Goal: Transaction & Acquisition: Purchase product/service

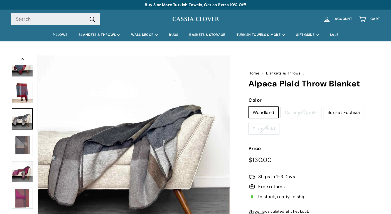
scroll to position [26, 0]
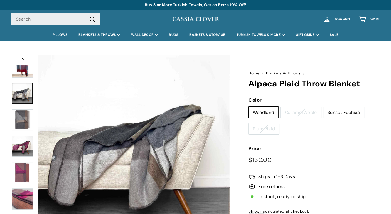
click at [23, 172] on div at bounding box center [22, 151] width 22 height 192
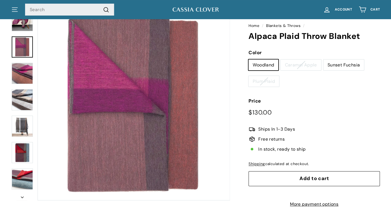
scroll to position [56, 0]
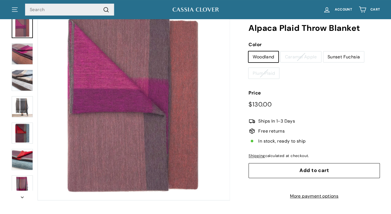
click at [27, 68] on div at bounding box center [22, 104] width 22 height 192
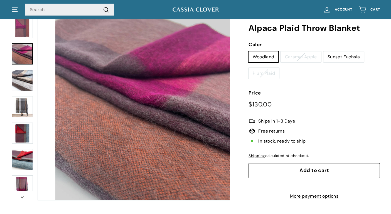
scroll to position [131, 0]
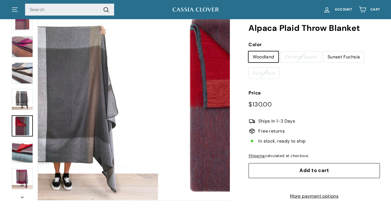
click at [21, 129] on div at bounding box center [22, 104] width 22 height 192
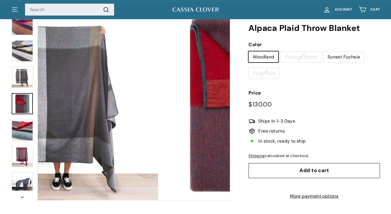
scroll to position [200, 0]
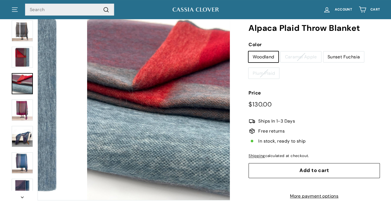
click at [26, 84] on img at bounding box center [22, 83] width 21 height 21
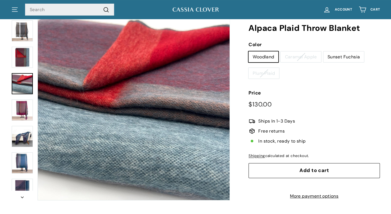
click at [24, 108] on img at bounding box center [22, 110] width 21 height 21
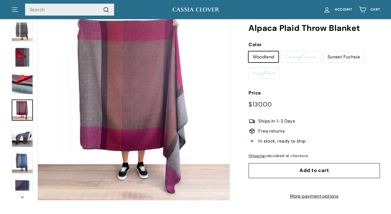
click at [23, 162] on img at bounding box center [22, 162] width 21 height 21
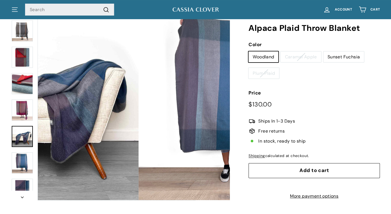
click at [24, 142] on img at bounding box center [22, 136] width 21 height 21
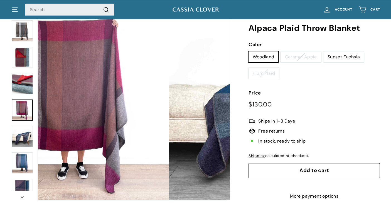
click at [27, 107] on img at bounding box center [22, 110] width 21 height 21
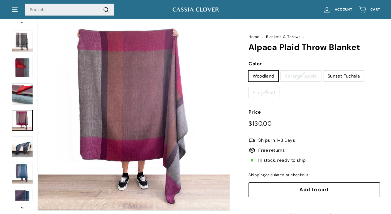
scroll to position [28, 0]
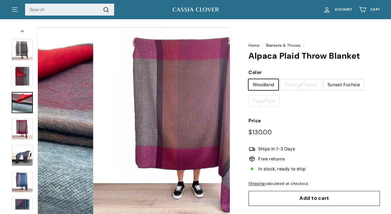
click at [23, 104] on img at bounding box center [22, 102] width 21 height 21
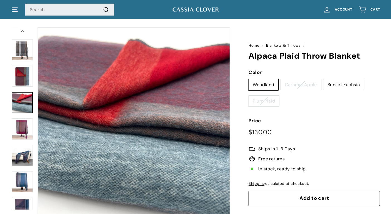
click at [257, 88] on label "Woodland" at bounding box center [263, 84] width 30 height 11
click at [248, 79] on input "Woodland" at bounding box center [248, 79] width 0 height 0
click at [340, 86] on label "Sunset Fuchsia" at bounding box center [343, 84] width 41 height 11
click at [323, 79] on input "Sunset Fuchsia" at bounding box center [323, 79] width 0 height 0
radio input "true"
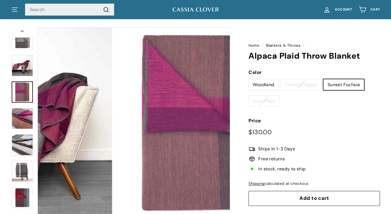
scroll to position [105, 0]
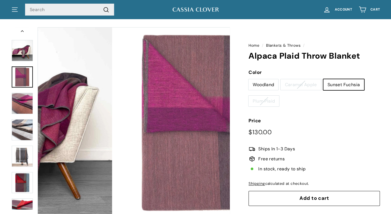
click at [23, 91] on div at bounding box center [22, 123] width 22 height 192
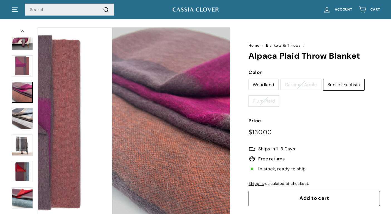
scroll to position [131, 0]
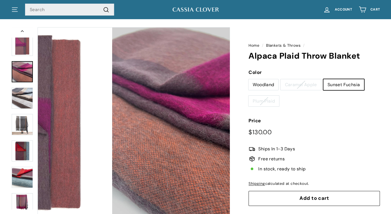
click at [24, 94] on div at bounding box center [22, 123] width 22 height 192
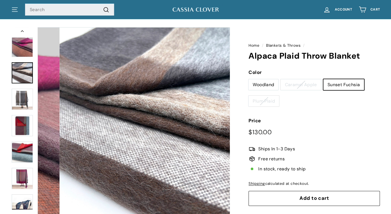
click at [24, 94] on div at bounding box center [22, 123] width 22 height 192
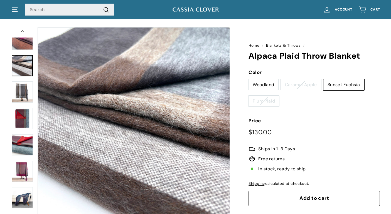
click at [18, 91] on img at bounding box center [22, 91] width 21 height 21
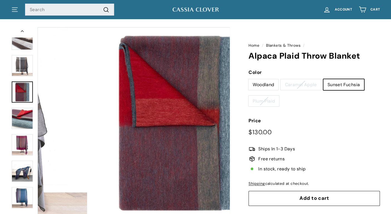
scroll to position [200, 0]
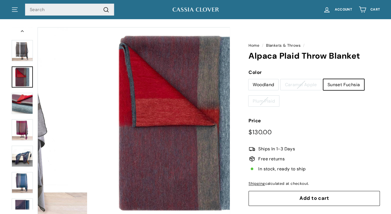
click at [24, 95] on div at bounding box center [22, 123] width 22 height 192
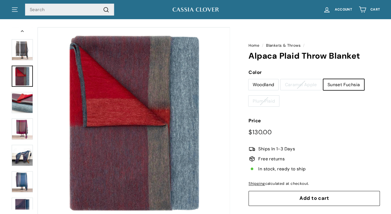
scroll to position [0, 0]
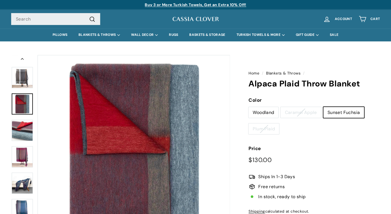
click at [267, 108] on label "Woodland" at bounding box center [263, 112] width 30 height 11
click at [248, 107] on input "Woodland" at bounding box center [248, 107] width 0 height 0
radio input "true"
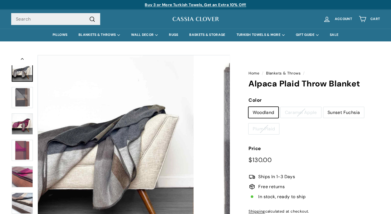
scroll to position [26, 0]
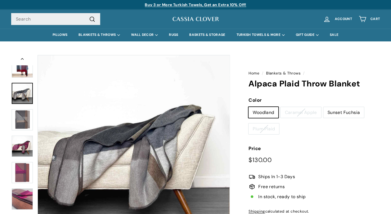
click at [308, 114] on label "Caramel Apple" at bounding box center [300, 112] width 40 height 11
click at [280, 107] on input "Caramel Apple" at bounding box center [280, 107] width 0 height 0
radio input "true"
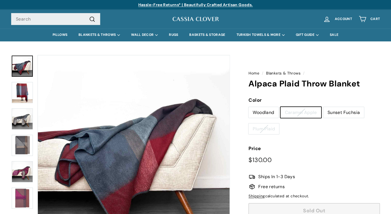
click at [331, 114] on label "Sunset Fuchsia" at bounding box center [343, 112] width 41 height 11
click at [323, 107] on input "Sunset Fuchsia" at bounding box center [323, 107] width 0 height 0
radio input "true"
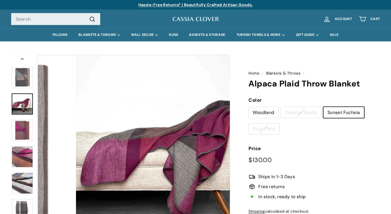
scroll to position [78, 0]
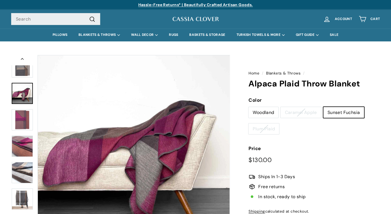
click at [267, 128] on label "Plum Plaid" at bounding box center [263, 128] width 31 height 11
click at [248, 123] on input "Plum Plaid" at bounding box center [248, 123] width 0 height 0
radio input "true"
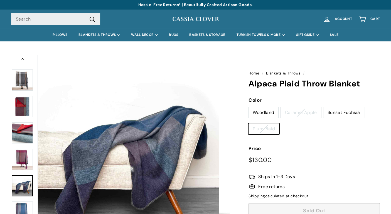
scroll to position [200, 0]
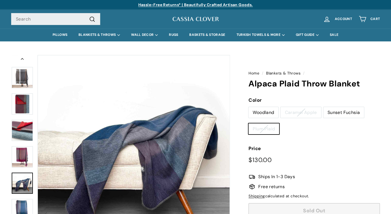
click at [341, 117] on label "Sunset Fuchsia" at bounding box center [343, 112] width 41 height 11
click at [323, 107] on input "Sunset Fuchsia" at bounding box center [323, 107] width 0 height 0
radio input "true"
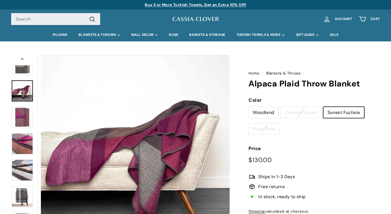
scroll to position [78, 0]
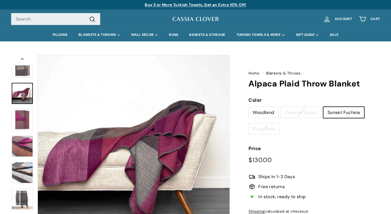
click at [24, 120] on img at bounding box center [22, 119] width 21 height 21
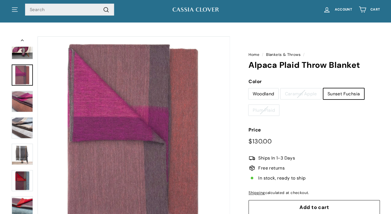
scroll to position [28, 0]
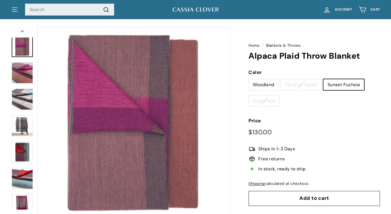
click at [24, 89] on div at bounding box center [22, 123] width 22 height 192
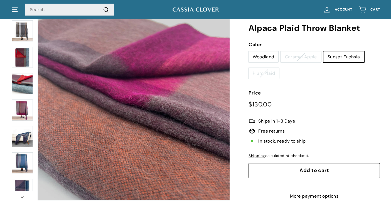
scroll to position [0, 0]
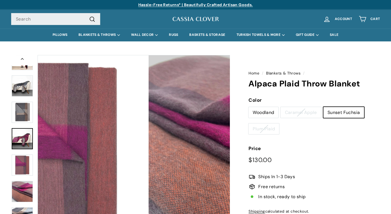
click at [25, 139] on div at bounding box center [22, 151] width 22 height 192
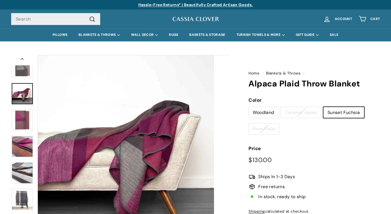
scroll to position [78, 0]
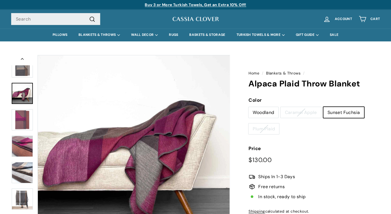
click at [24, 119] on img at bounding box center [22, 119] width 21 height 21
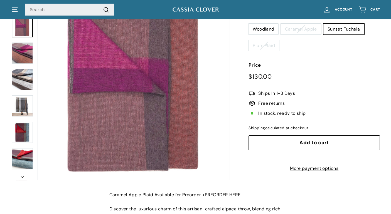
scroll to position [28, 0]
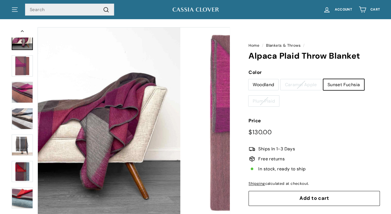
click at [21, 45] on img at bounding box center [22, 39] width 21 height 21
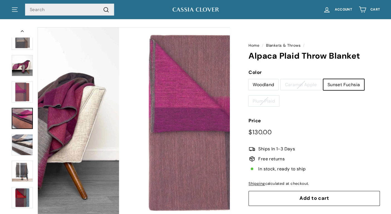
click at [29, 121] on img at bounding box center [22, 118] width 21 height 21
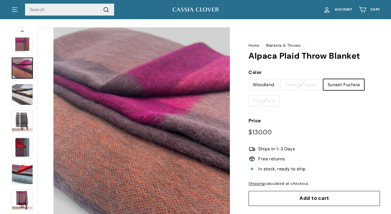
scroll to position [131, 0]
